Goal: Task Accomplishment & Management: Use online tool/utility

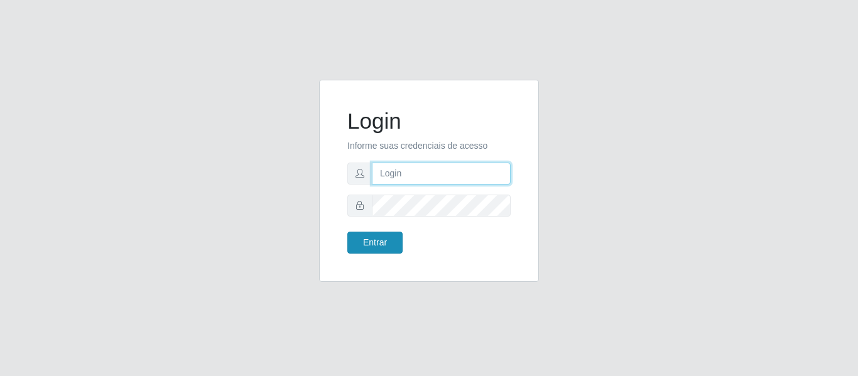
type input "vambertoCD@redecompras"
click at [379, 241] on button "Entrar" at bounding box center [374, 243] width 55 height 22
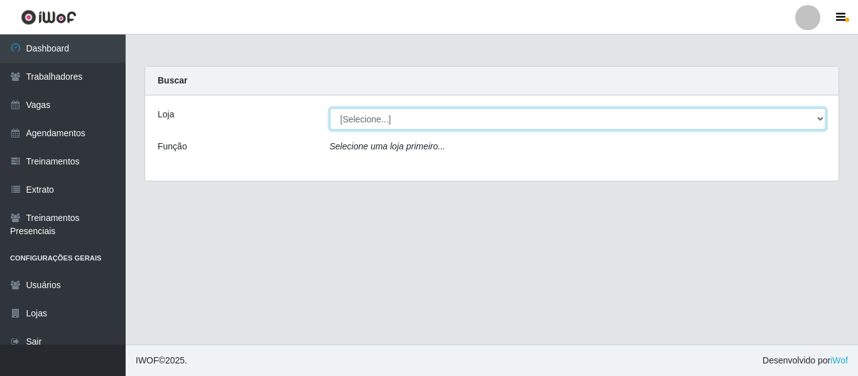
drag, startPoint x: 431, startPoint y: 119, endPoint x: 428, endPoint y: 129, distance: 9.9
click at [431, 119] on select "[Selecione...] Rede Compras - CD Logistica" at bounding box center [578, 119] width 497 height 22
select select "429"
click at [330, 108] on select "[Selecione...] Rede Compras - CD Logistica" at bounding box center [578, 119] width 497 height 22
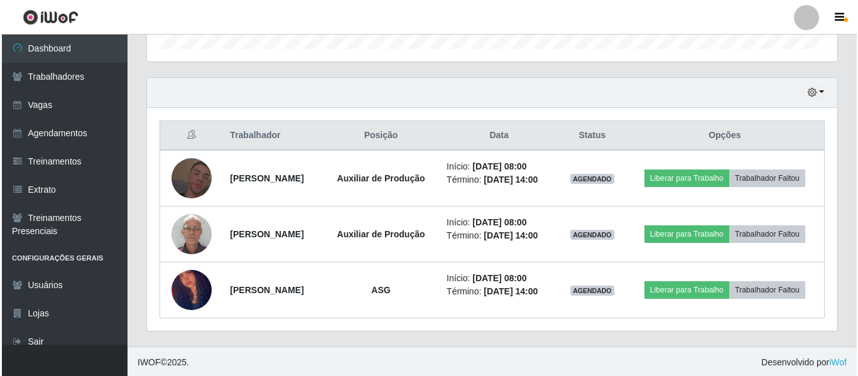
scroll to position [402, 0]
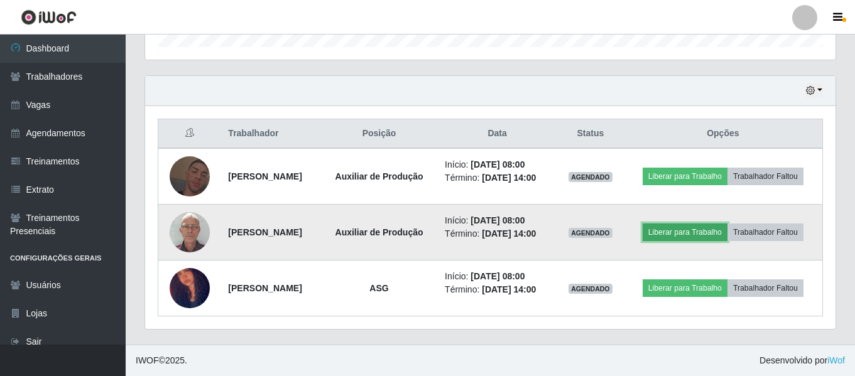
click at [703, 234] on button "Liberar para Trabalho" at bounding box center [684, 233] width 85 height 18
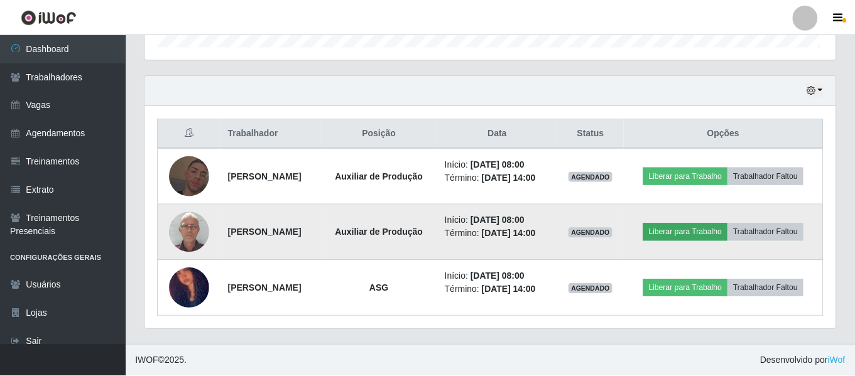
scroll to position [261, 684]
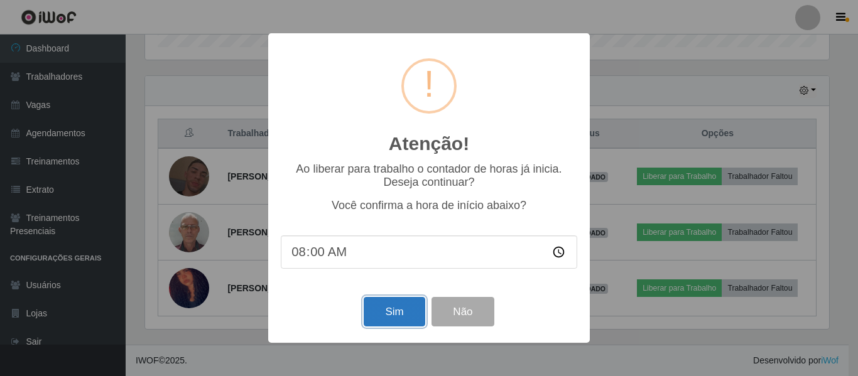
click at [391, 303] on button "Sim" at bounding box center [394, 312] width 61 height 30
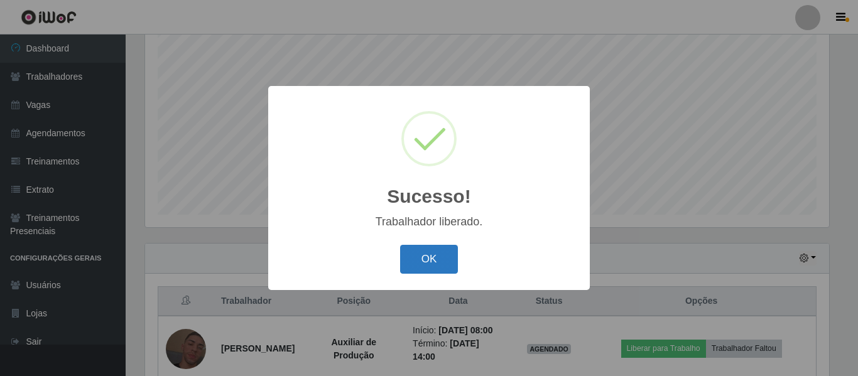
click at [436, 263] on button "OK" at bounding box center [429, 260] width 58 height 30
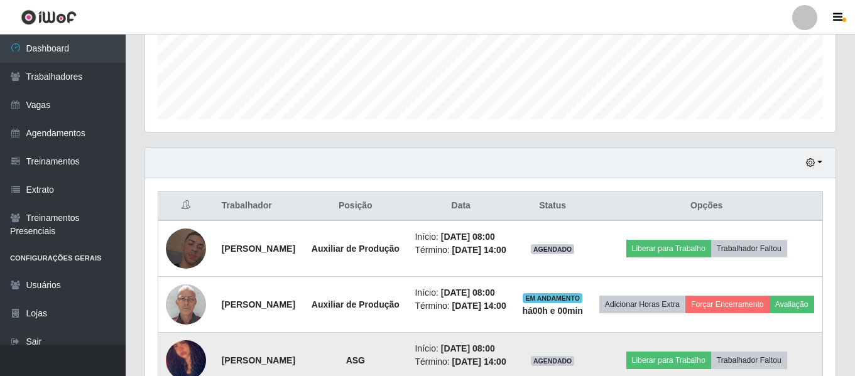
scroll to position [470, 0]
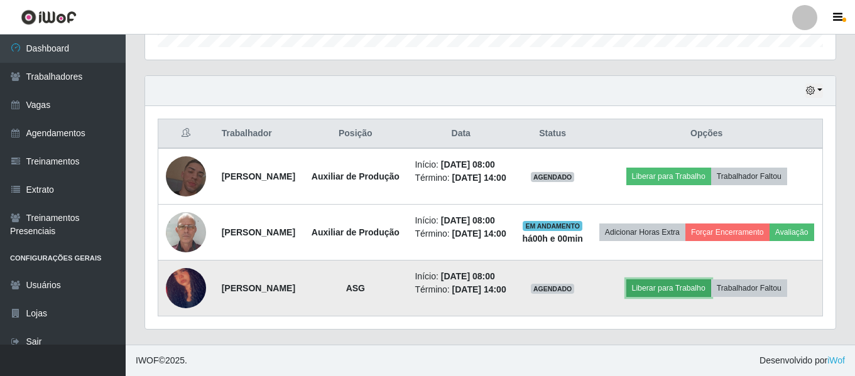
click at [686, 279] on button "Liberar para Trabalho" at bounding box center [668, 288] width 85 height 18
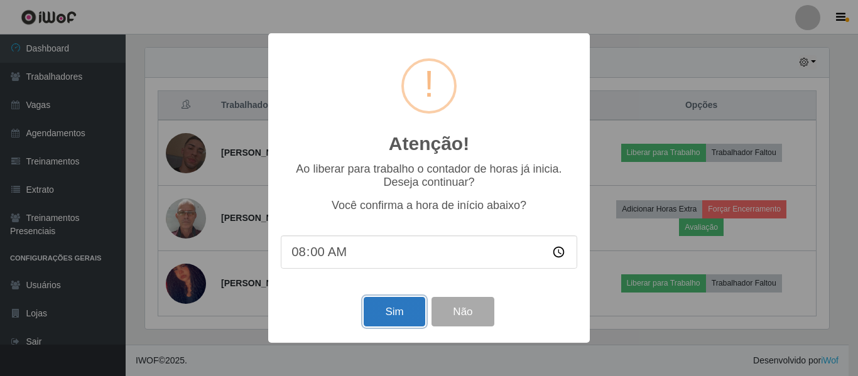
click at [394, 321] on button "Sim" at bounding box center [394, 312] width 61 height 30
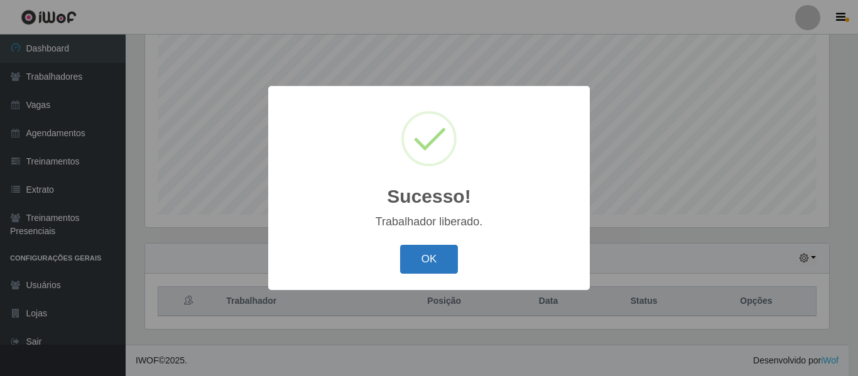
click at [447, 263] on button "OK" at bounding box center [429, 260] width 58 height 30
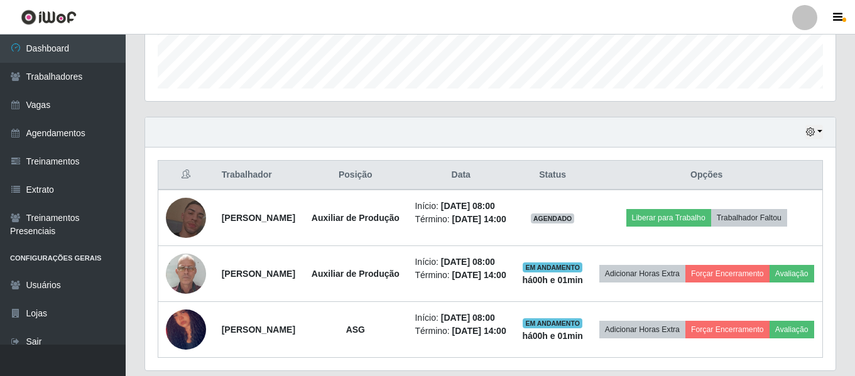
scroll to position [344, 0]
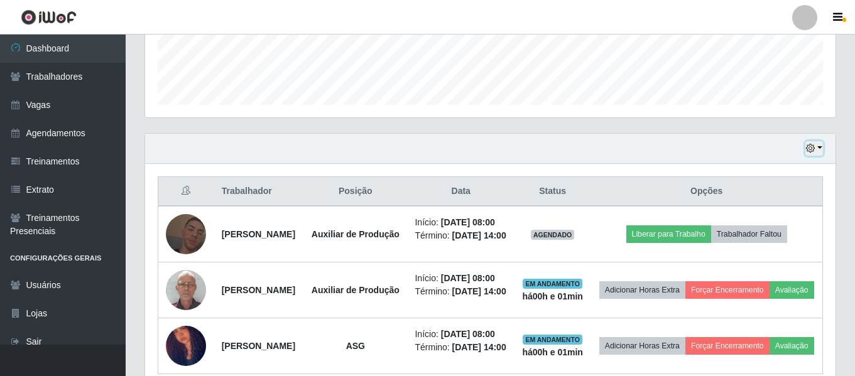
click at [816, 150] on button "button" at bounding box center [814, 148] width 18 height 14
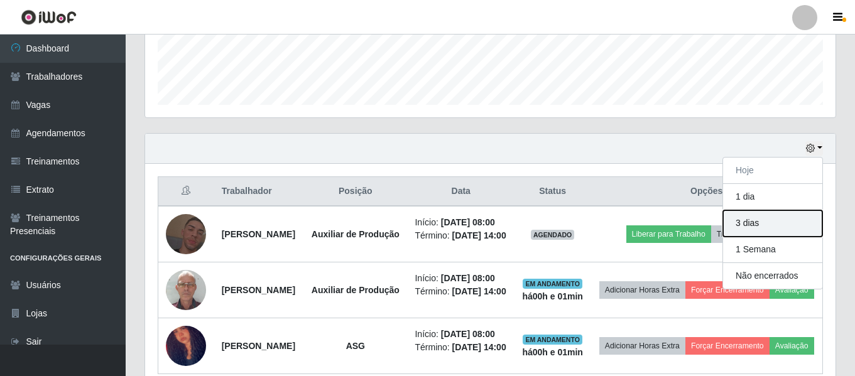
click at [779, 217] on button "3 dias" at bounding box center [772, 223] width 99 height 26
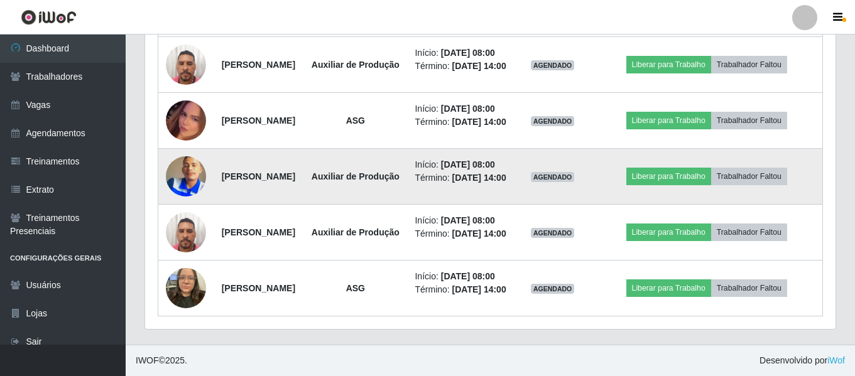
scroll to position [972, 0]
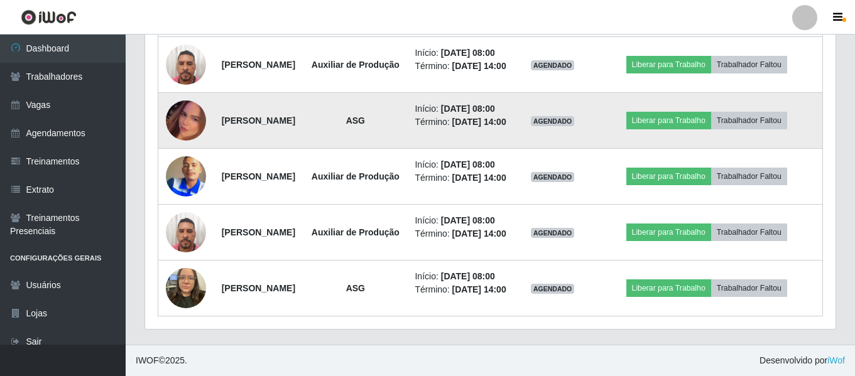
click at [246, 149] on td "[PERSON_NAME]" at bounding box center [259, 121] width 90 height 56
click at [178, 156] on img at bounding box center [186, 121] width 40 height 72
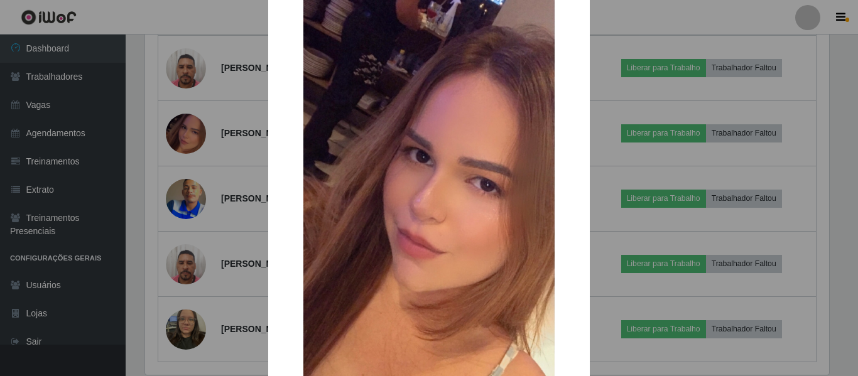
scroll to position [0, 0]
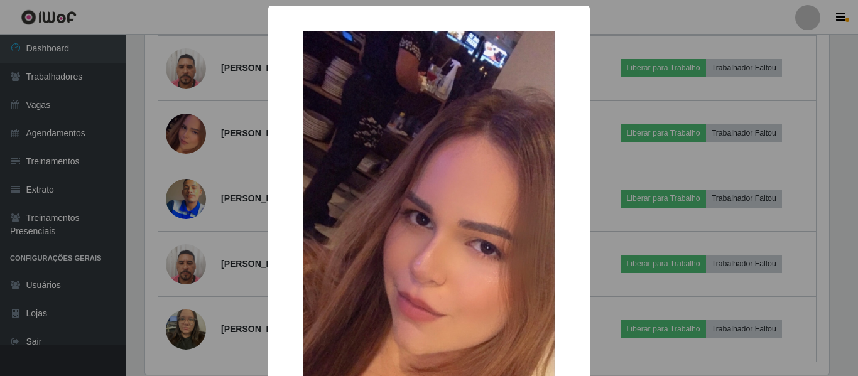
click at [661, 146] on div "× OK Cancel" at bounding box center [429, 188] width 858 height 376
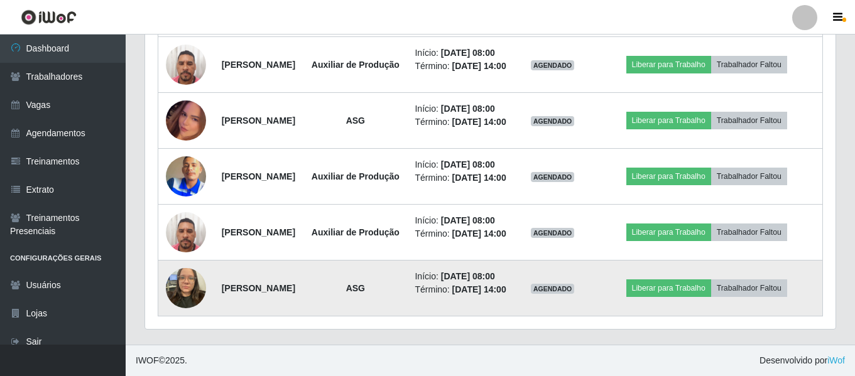
click at [183, 275] on img at bounding box center [186, 287] width 40 height 53
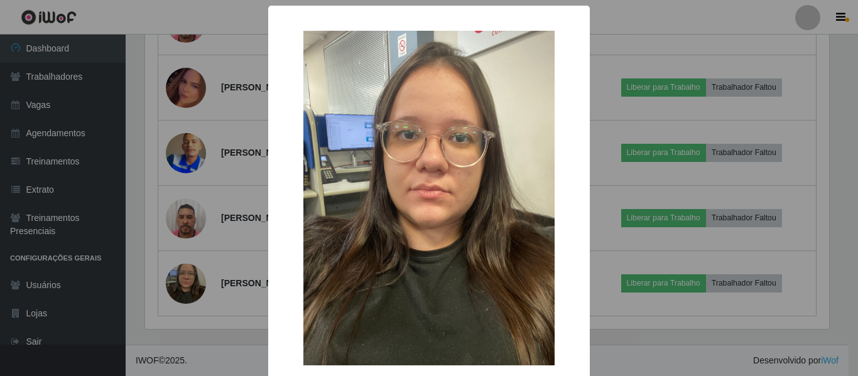
click at [625, 180] on div "× OK Cancel" at bounding box center [429, 188] width 858 height 376
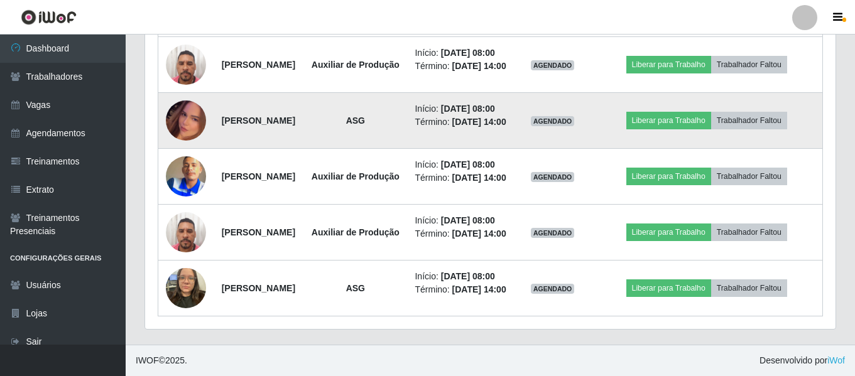
click at [183, 92] on img at bounding box center [186, 121] width 40 height 72
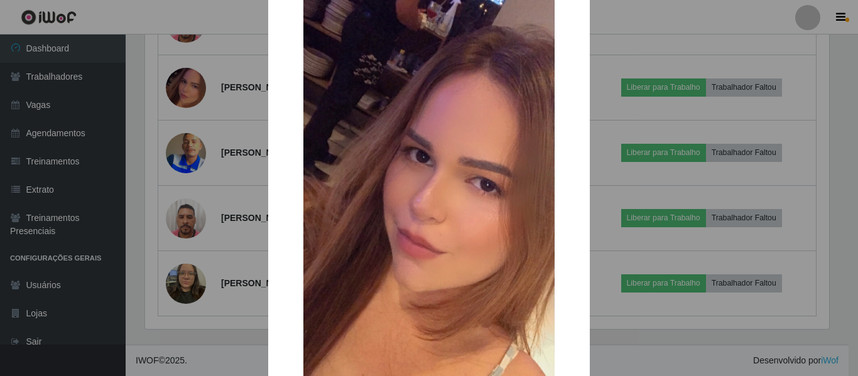
click at [617, 195] on div "× OK Cancel" at bounding box center [429, 188] width 858 height 376
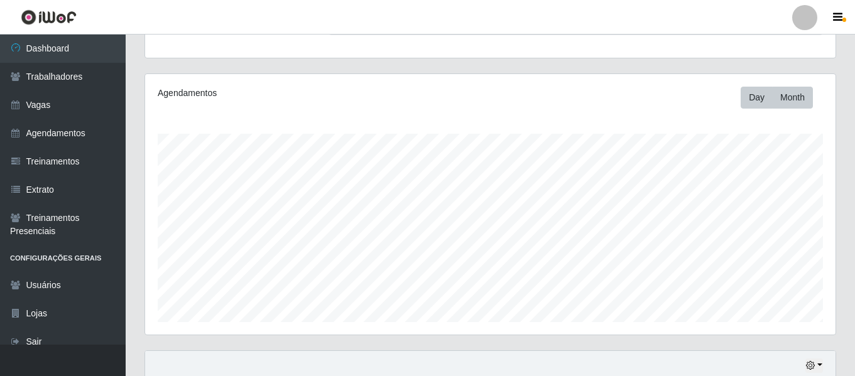
scroll to position [188, 0]
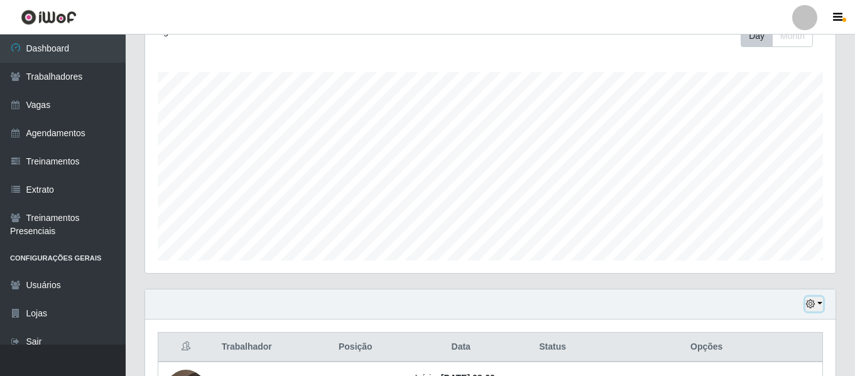
click at [811, 310] on button "button" at bounding box center [814, 304] width 18 height 14
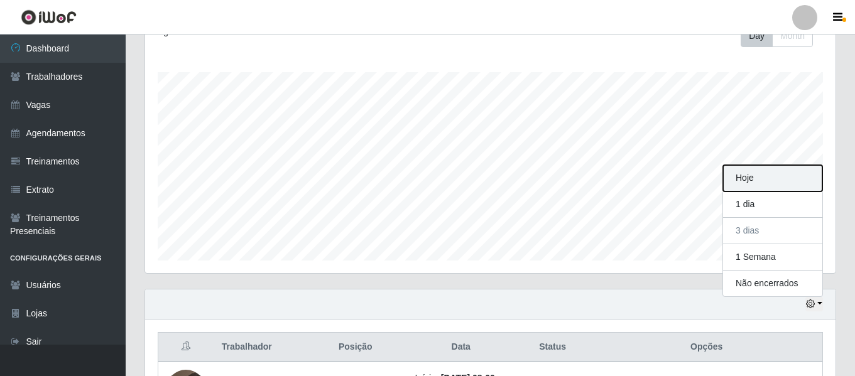
click at [766, 181] on button "Hoje" at bounding box center [772, 178] width 99 height 26
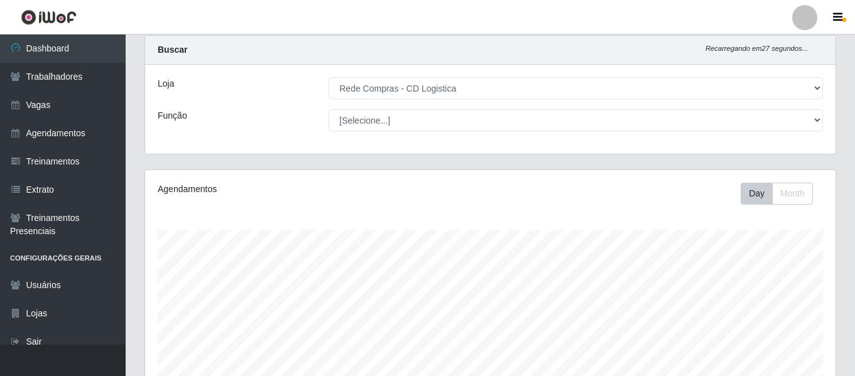
scroll to position [30, 0]
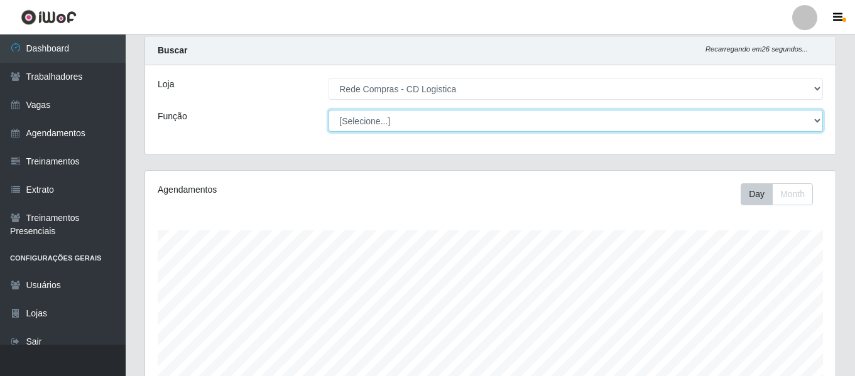
click at [512, 117] on select "[Selecione...] ASG ASG + ASG ++ Auxiliar de Depósito Auxiliar de Depósito + Aux…" at bounding box center [575, 121] width 494 height 22
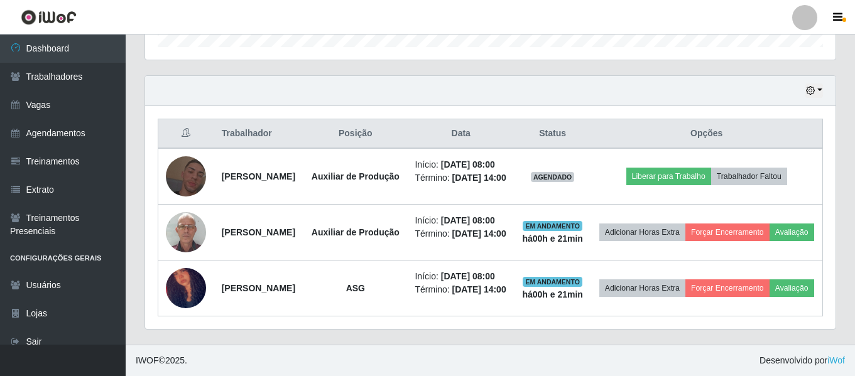
scroll to position [470, 0]
